Goal: Task Accomplishment & Management: Complete application form

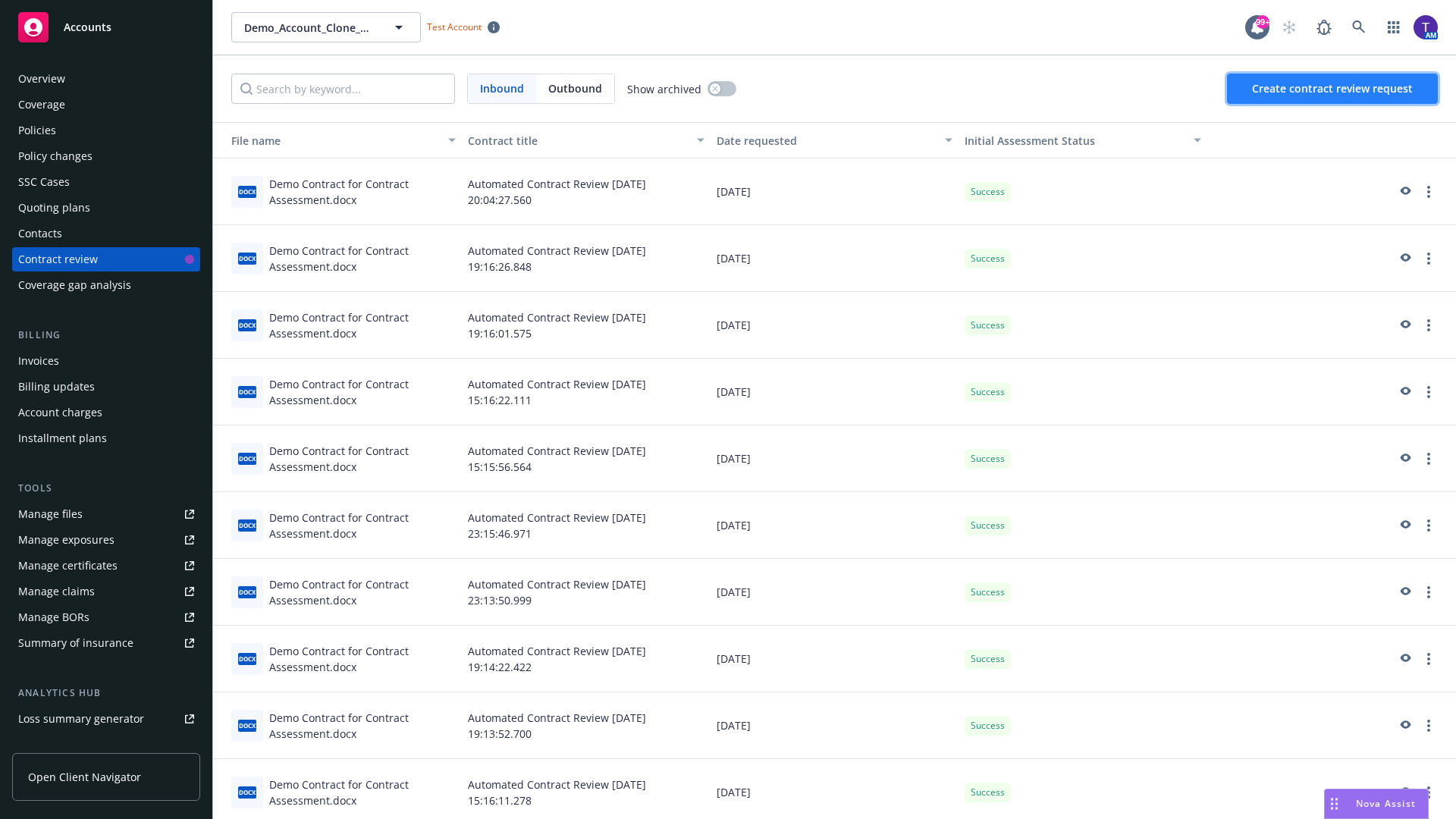
click at [1334, 89] on span "Create contract review request" at bounding box center [1333, 88] width 161 height 14
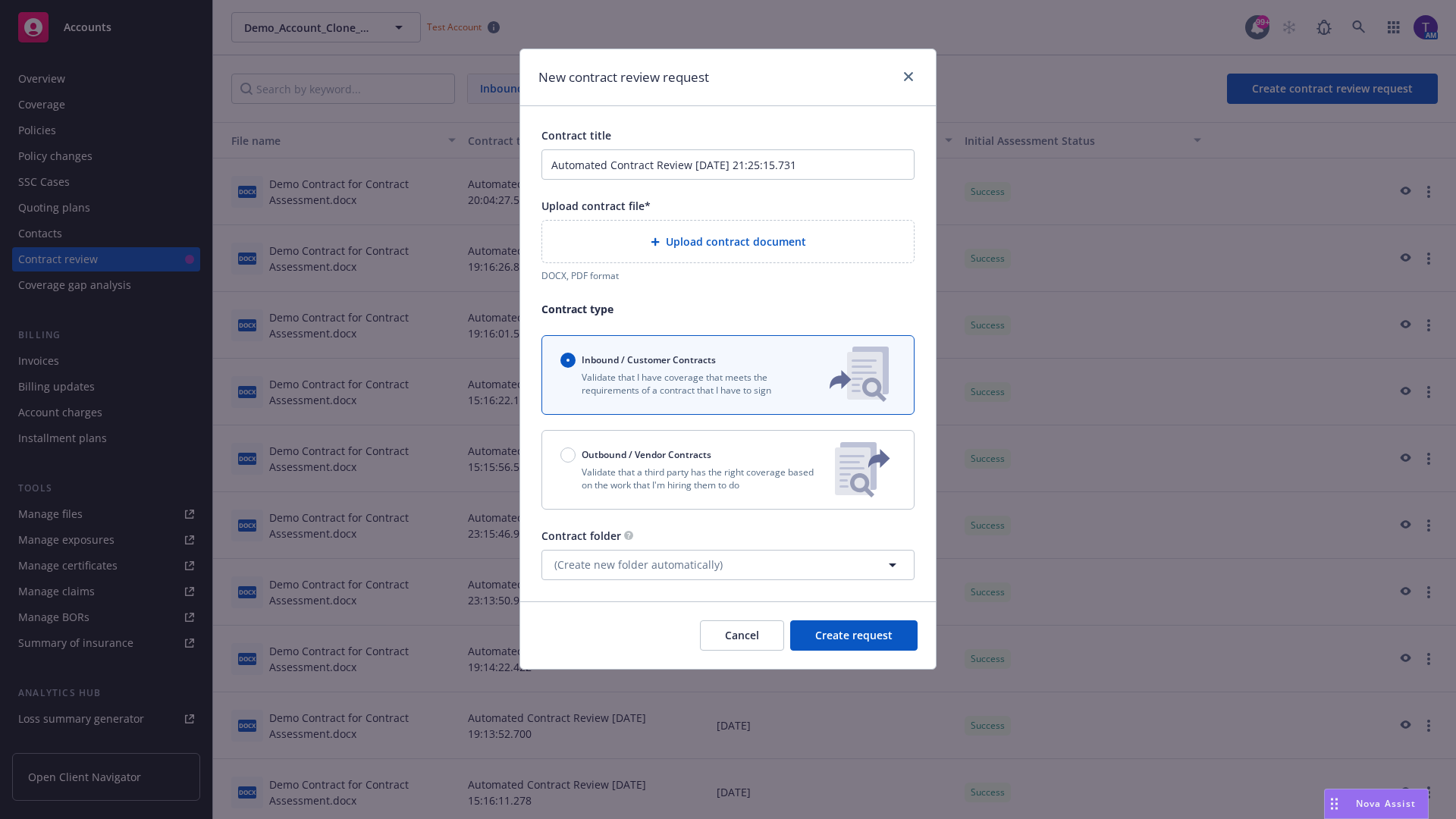
type input "Automated Contract Review 08-19-2025 21:25:15.731"
click at [728, 470] on p "Validate that a third party has the right coverage based on the work that I'm h…" at bounding box center [692, 478] width 262 height 26
radio input "false"
radio input "true"
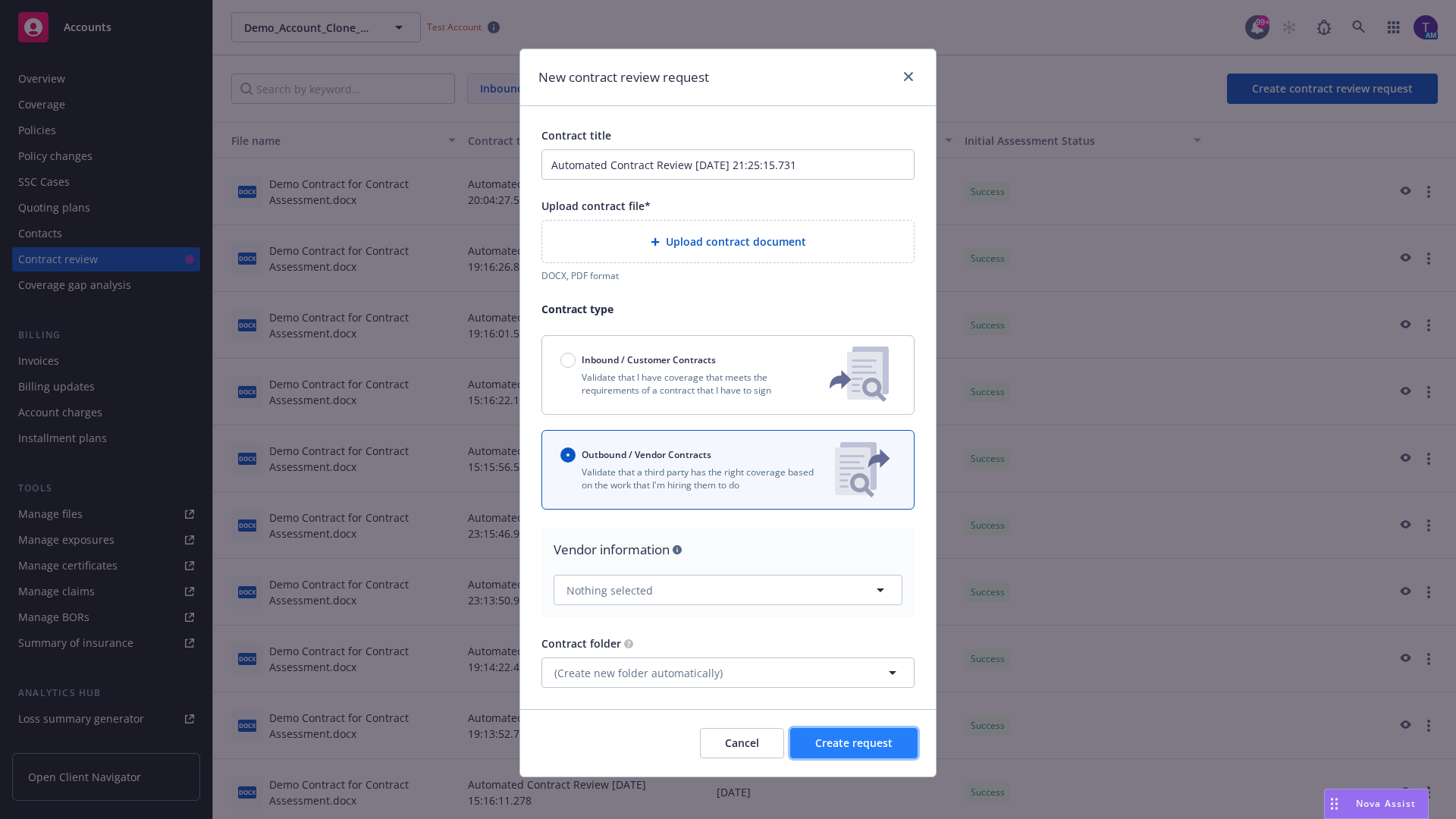
click at [854, 736] on span "Create request" at bounding box center [854, 742] width 78 height 14
